Goal: Find specific page/section: Find specific page/section

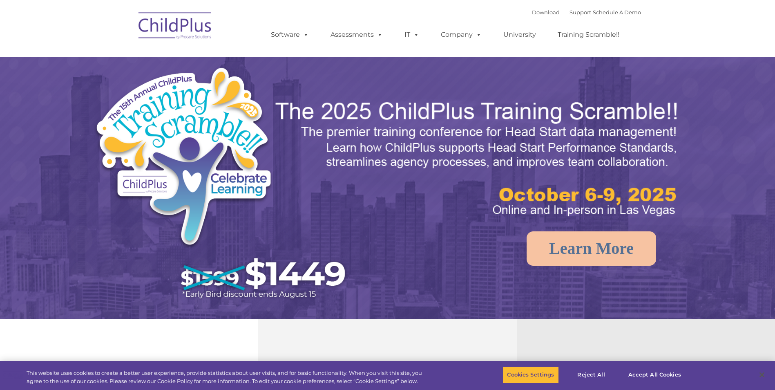
select select "MEDIUM"
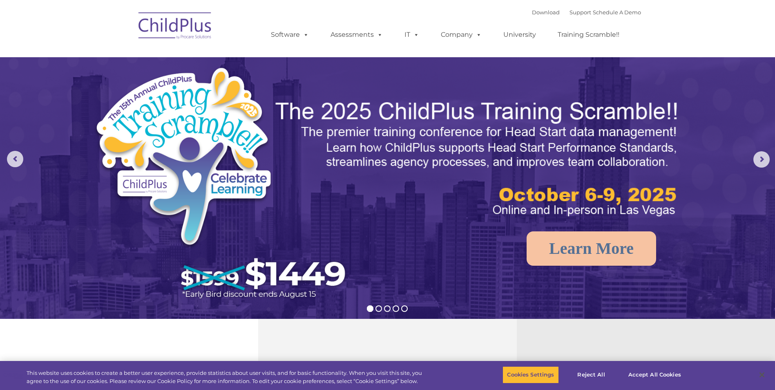
click at [178, 25] on img at bounding box center [175, 27] width 82 height 41
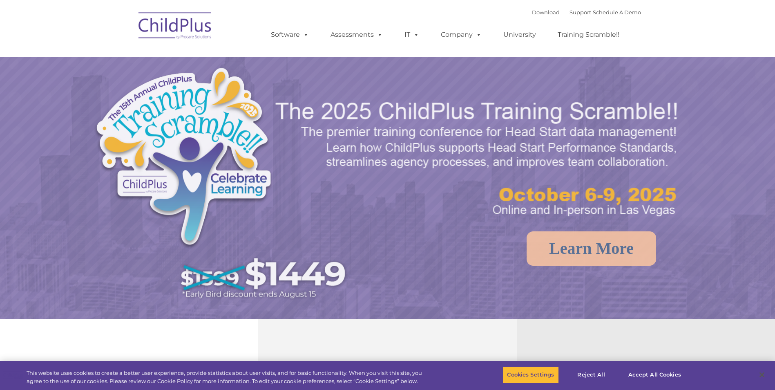
select select "MEDIUM"
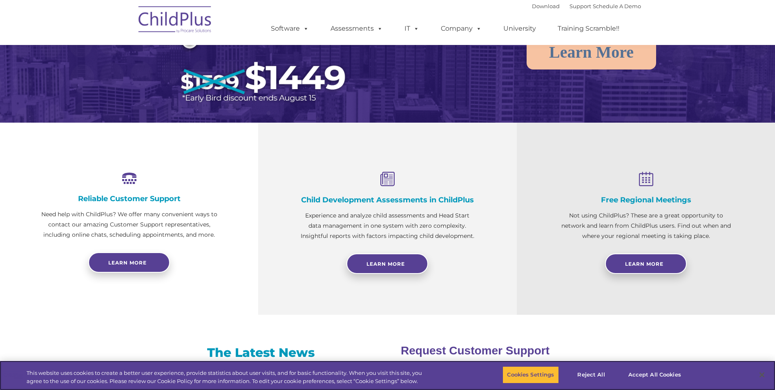
scroll to position [197, 0]
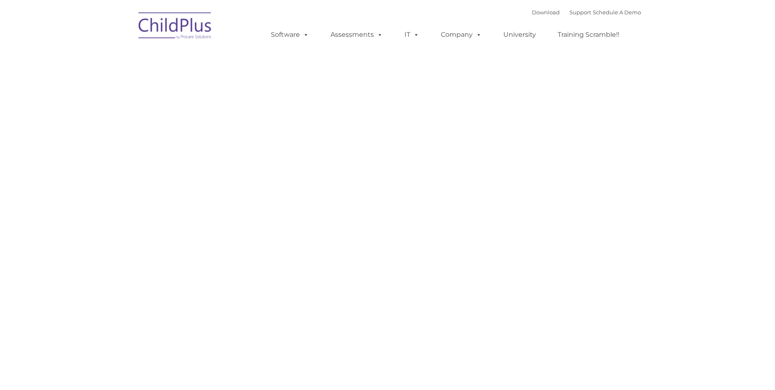
type input ""
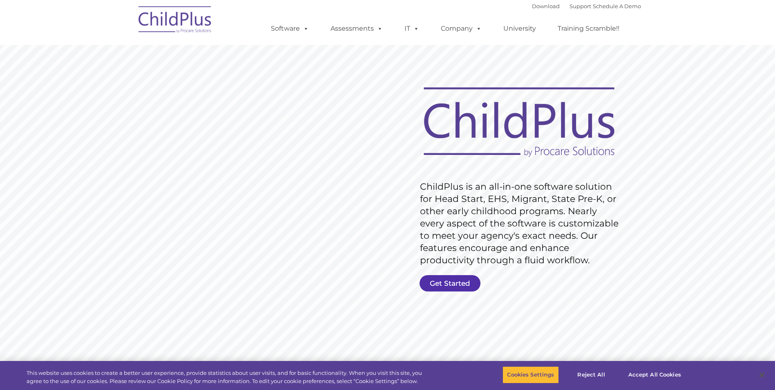
click at [449, 280] on link "Get Started" at bounding box center [450, 283] width 61 height 16
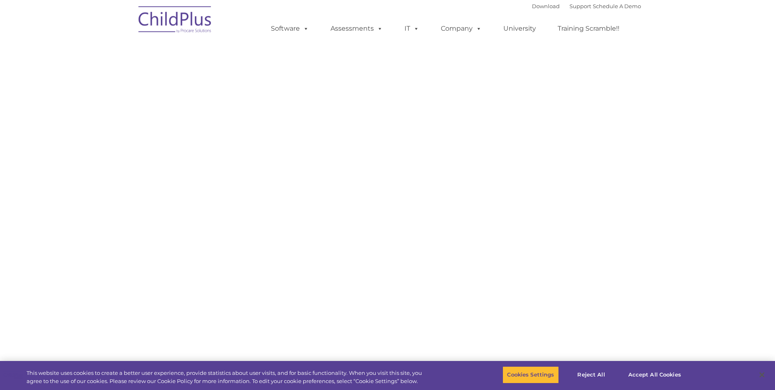
select select "MEDIUM"
